Goal: Task Accomplishment & Management: Complete application form

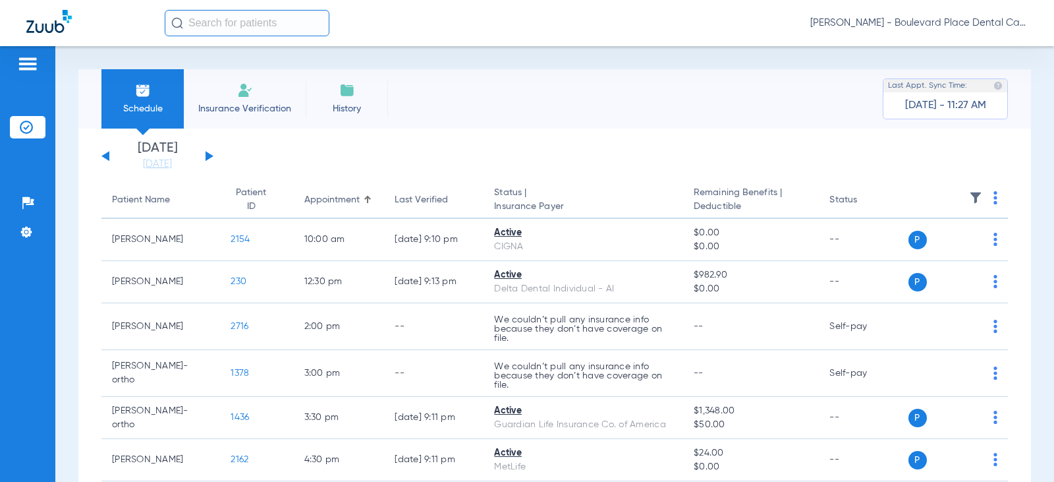
drag, startPoint x: 235, startPoint y: 95, endPoint x: 244, endPoint y: 98, distance: 9.8
click at [236, 95] on li "Insurance Verification" at bounding box center [245, 98] width 122 height 59
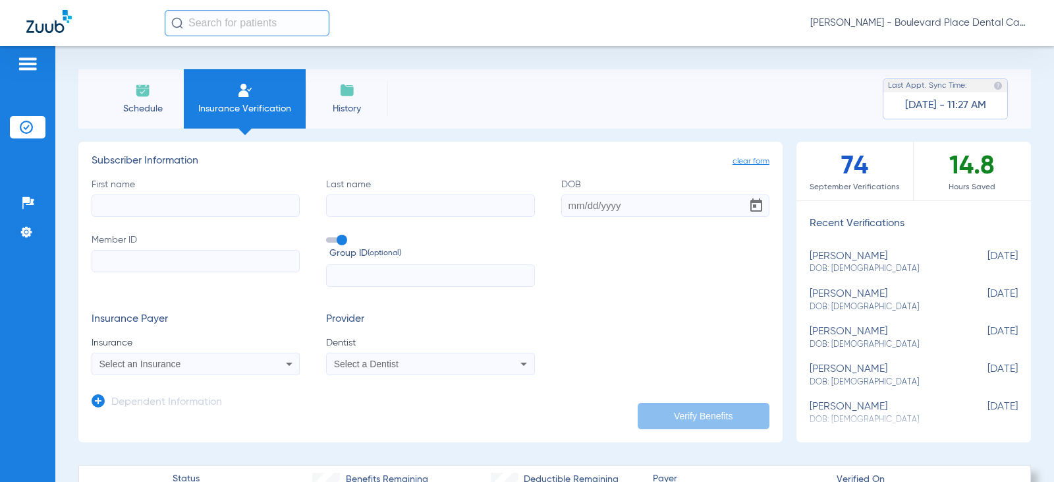
click at [175, 202] on input "First name" at bounding box center [196, 205] width 208 height 22
type input "[PERSON_NAME]"
click at [336, 203] on input "Last name Required" at bounding box center [430, 205] width 208 height 22
type input "[PERSON_NAME]"
type input "[DATE]"
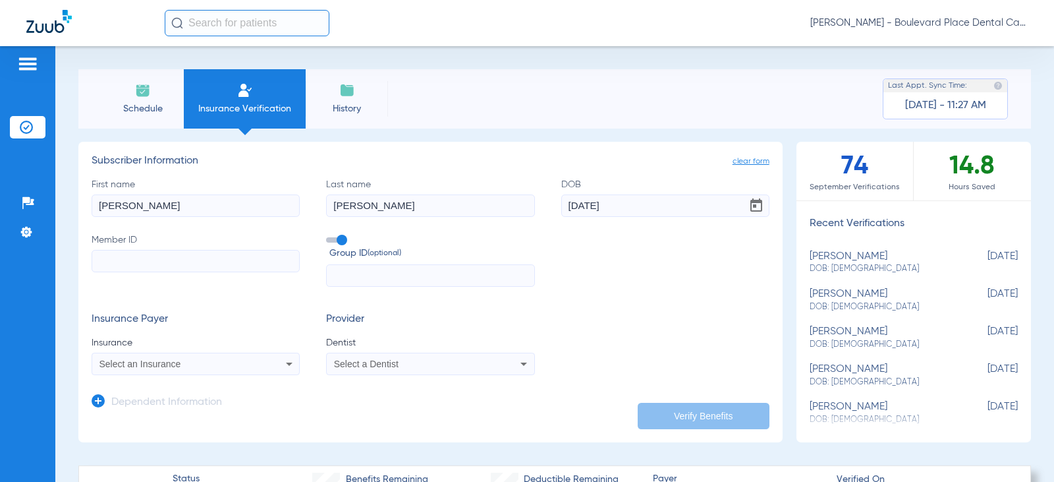
click at [145, 256] on input "Member ID" at bounding box center [196, 261] width 208 height 22
click at [128, 255] on input "Member ID Required" at bounding box center [196, 261] width 208 height 22
click at [252, 264] on input "Member ID Required" at bounding box center [196, 261] width 208 height 22
type input "H2802054000E"
click at [271, 365] on div "Select an Insurance" at bounding box center [195, 364] width 207 height 16
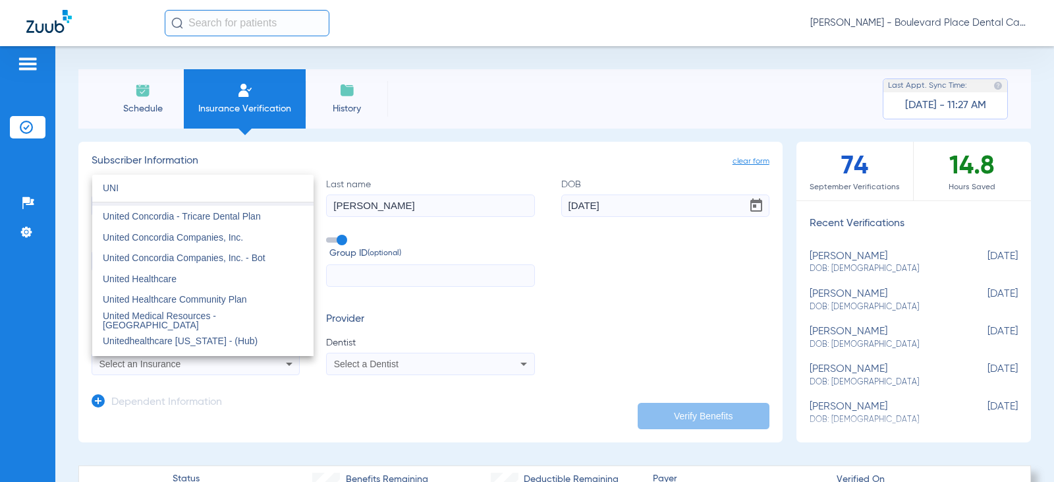
scroll to position [140, 0]
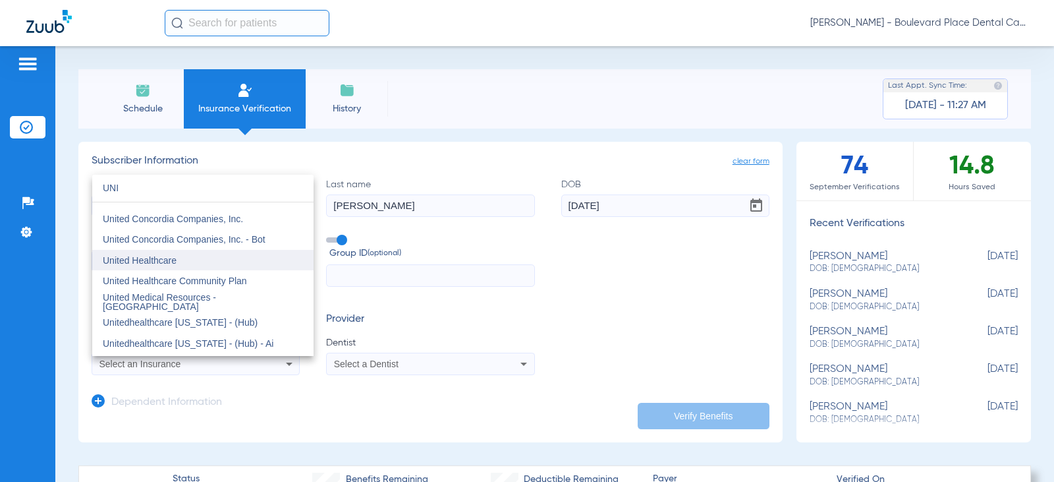
type input "UNI"
click at [223, 261] on mat-option "United Healthcare" at bounding box center [202, 260] width 221 height 21
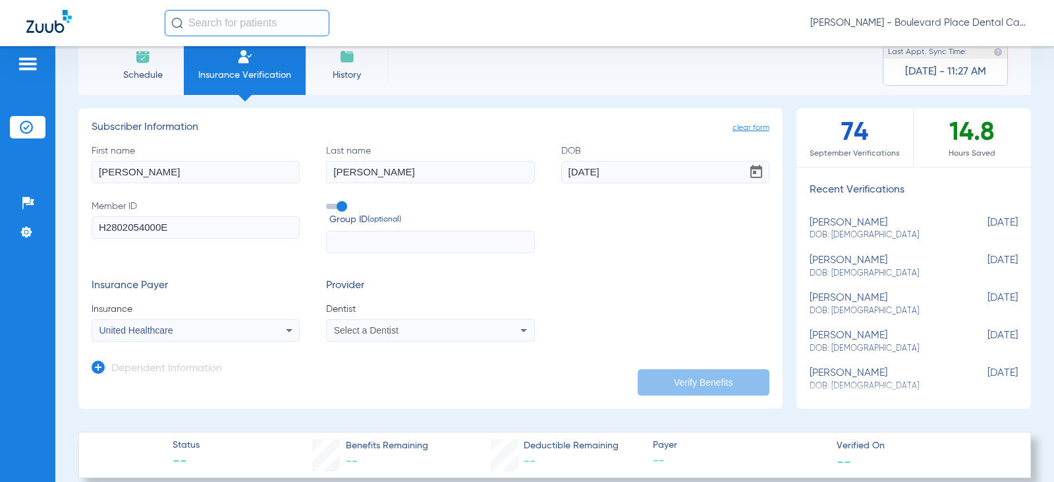
scroll to position [66, 0]
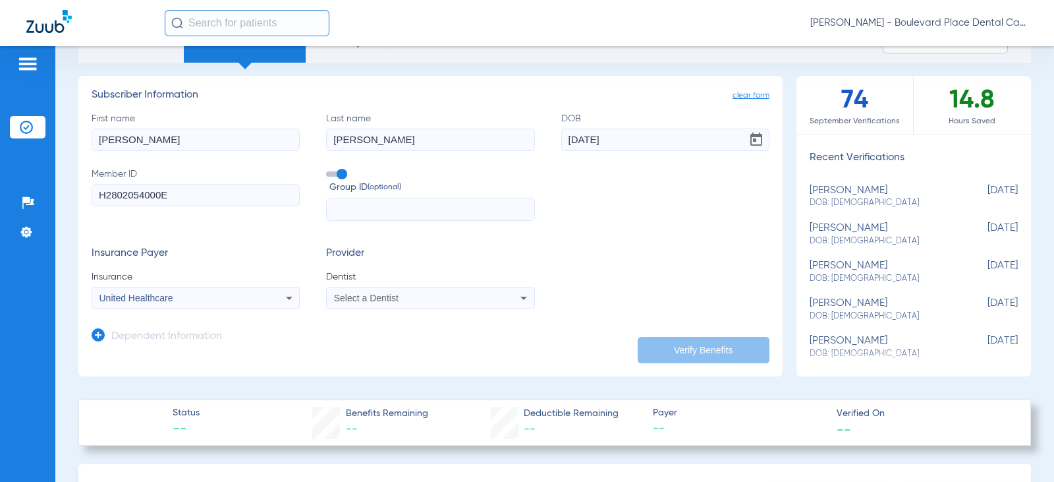
click at [407, 295] on div "Select a Dentist" at bounding box center [411, 297] width 155 height 9
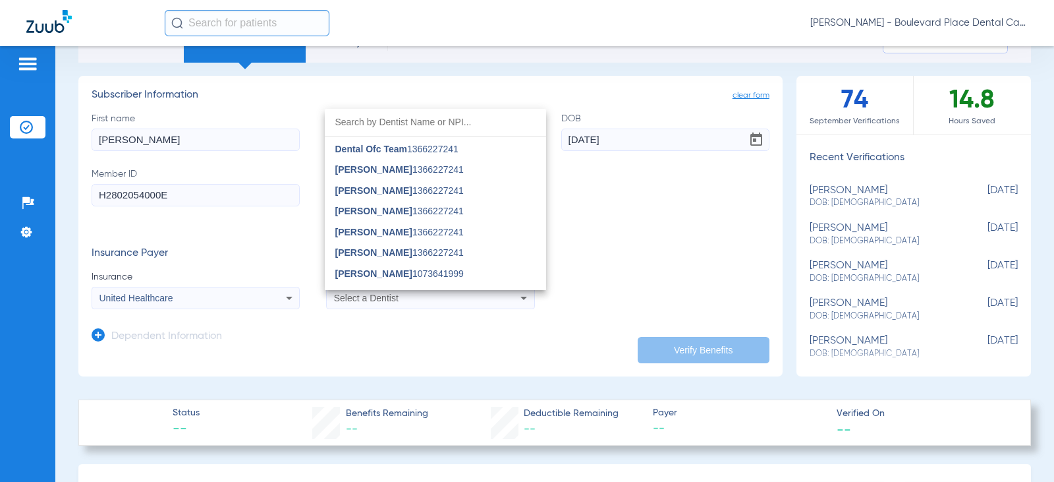
scroll to position [0, 0]
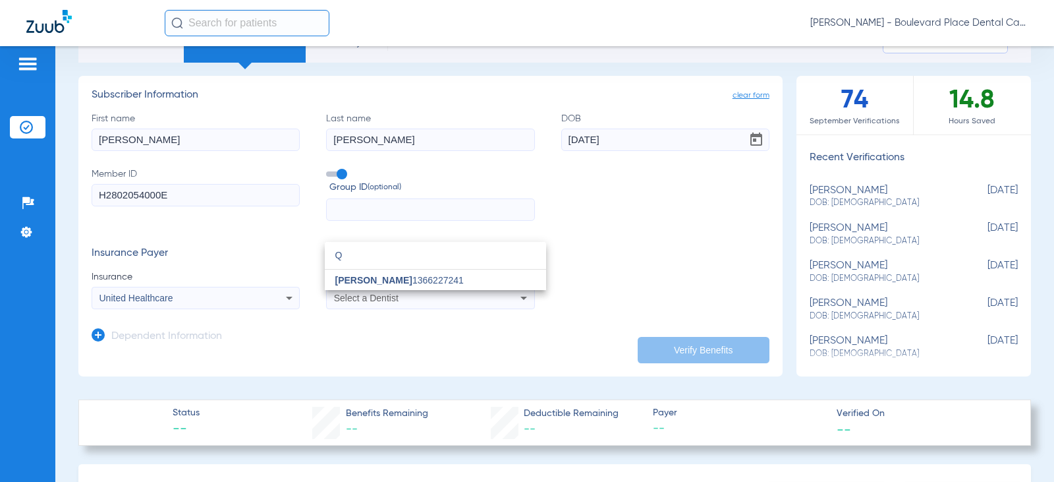
drag, startPoint x: 248, startPoint y: 248, endPoint x: 227, endPoint y: 248, distance: 21.7
click at [227, 248] on div "Q close [PERSON_NAME] 1366227241" at bounding box center [527, 241] width 1054 height 482
type input "W"
click at [391, 235] on span "[PERSON_NAME]" at bounding box center [373, 238] width 77 height 11
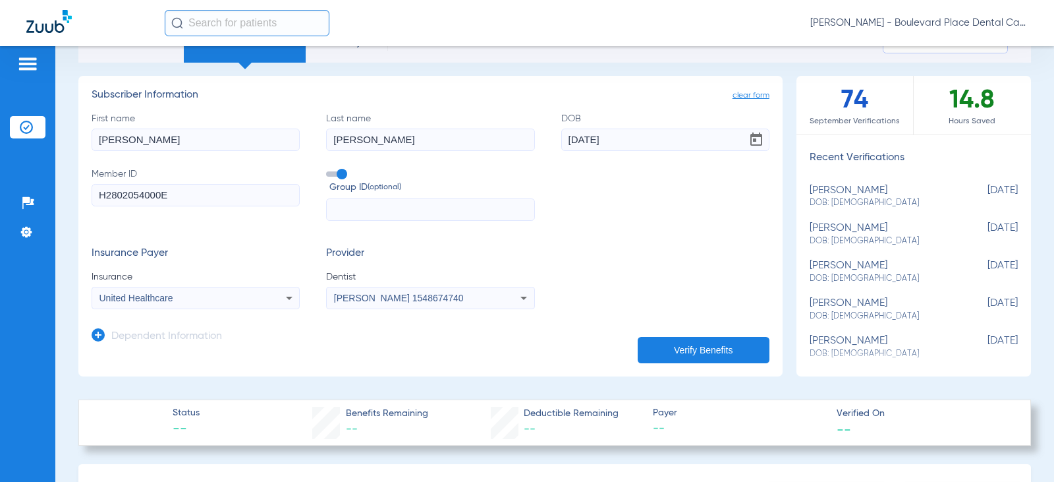
click at [635, 267] on div "Insurance Payer Insurance United Healthcare Provider Dentist [PERSON_NAME] 1548…" at bounding box center [431, 278] width 678 height 62
click at [685, 349] on button "Verify Benefits" at bounding box center [704, 350] width 132 height 26
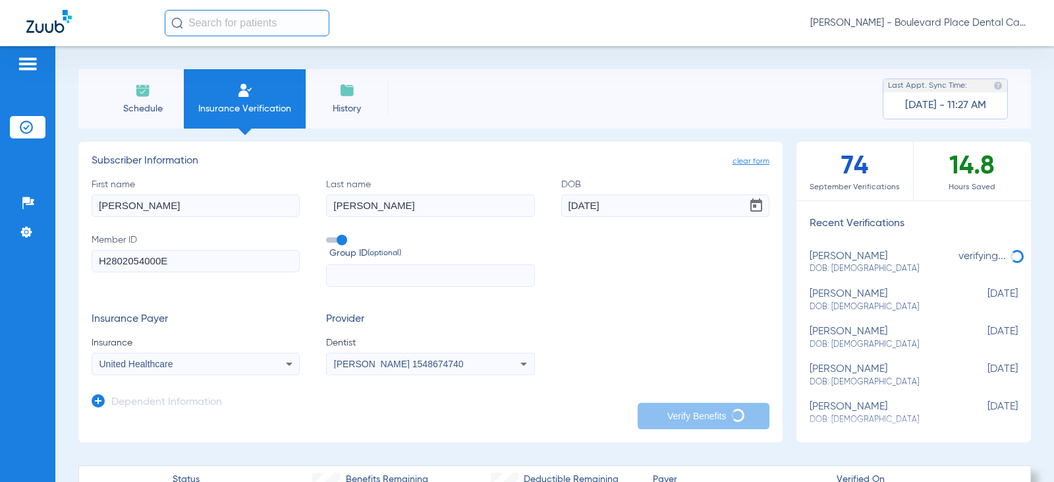
type input "[PERSON_NAME]"
